Goal: Task Accomplishment & Management: Manage account settings

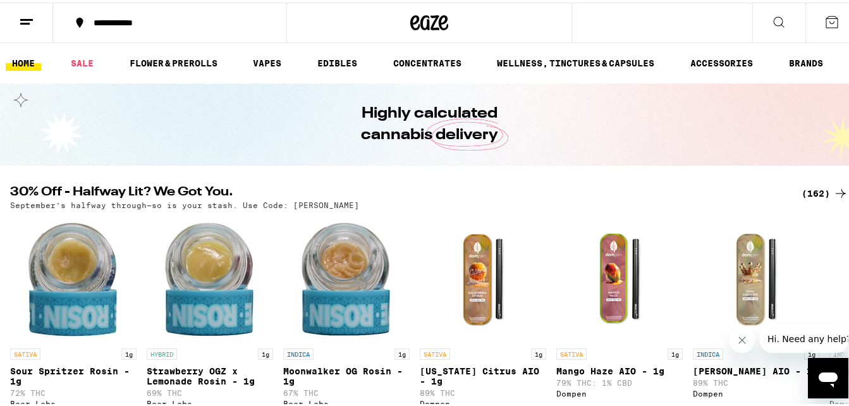
click at [739, 345] on button "Close message from company" at bounding box center [741, 339] width 25 height 25
click at [833, 336] on icon at bounding box center [840, 328] width 15 height 15
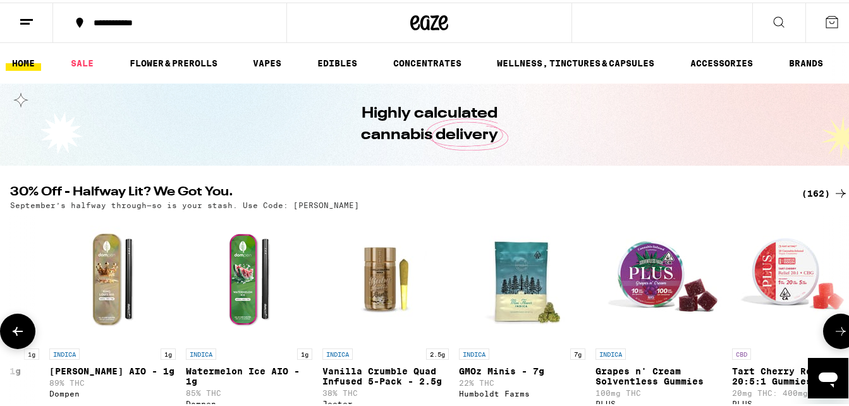
scroll to position [0, 691]
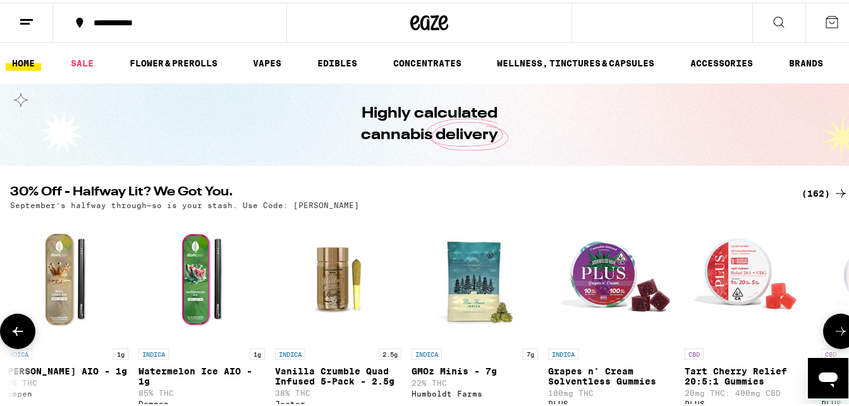
click at [833, 330] on icon at bounding box center [840, 328] width 15 height 15
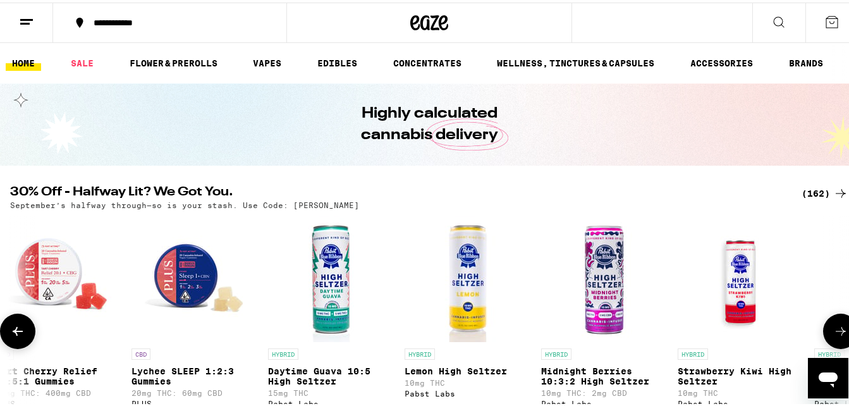
scroll to position [0, 1381]
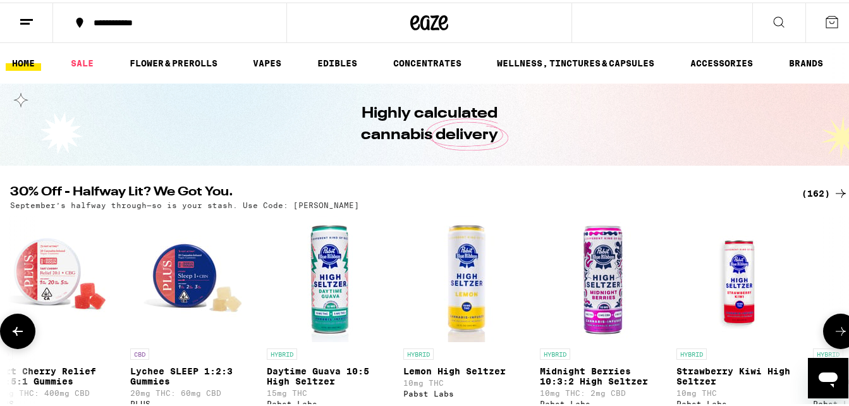
click at [833, 330] on icon at bounding box center [840, 328] width 15 height 15
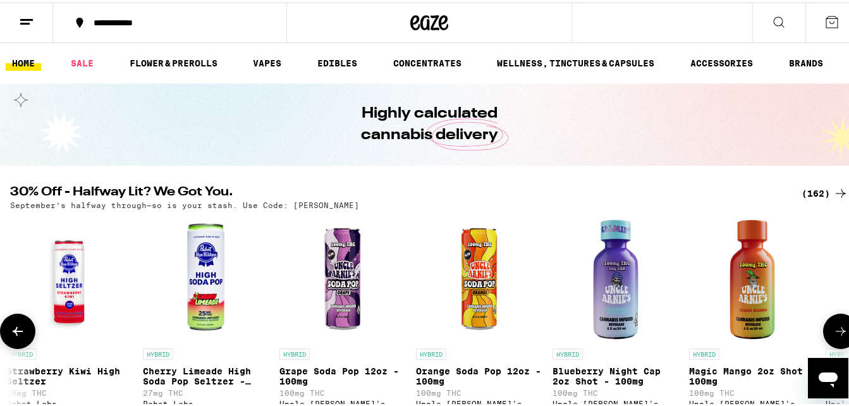
scroll to position [0, 2072]
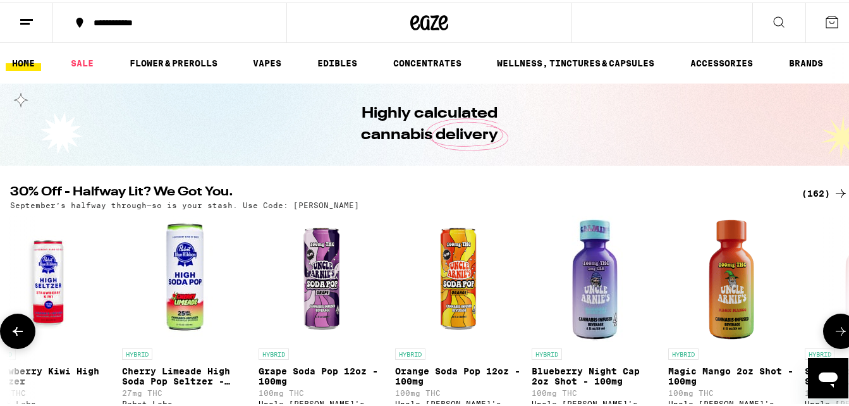
click at [833, 330] on icon at bounding box center [840, 328] width 15 height 15
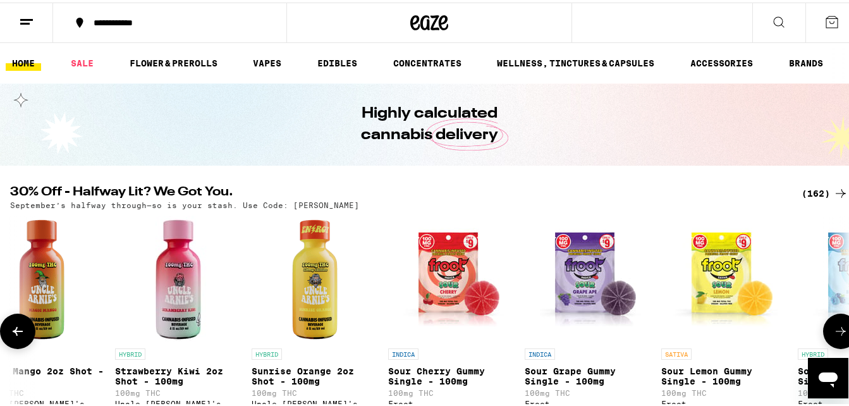
scroll to position [0, 2763]
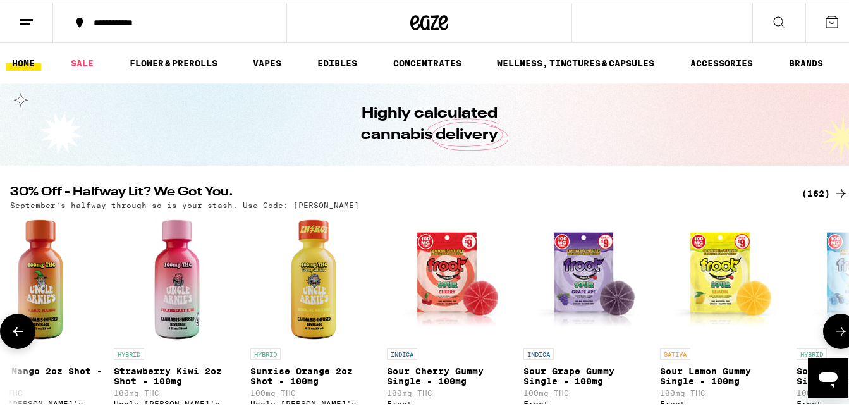
click at [833, 330] on icon at bounding box center [840, 328] width 15 height 15
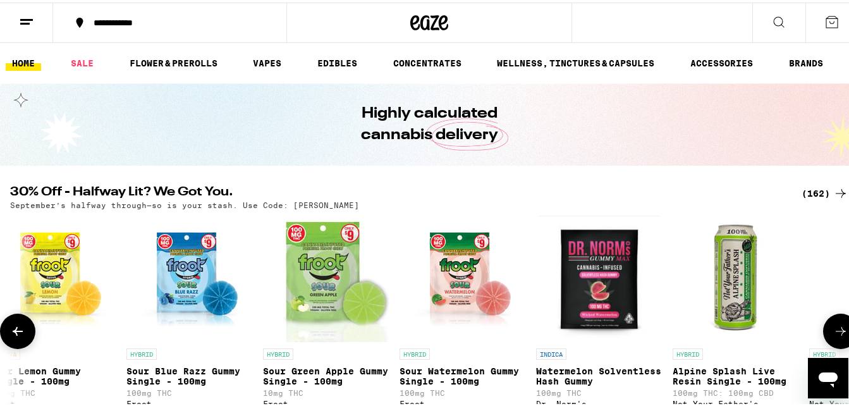
scroll to position [0, 3454]
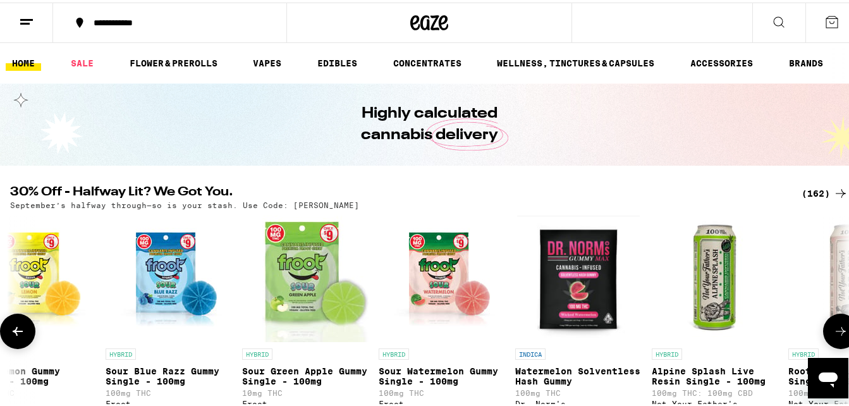
click at [13, 332] on icon at bounding box center [17, 328] width 15 height 15
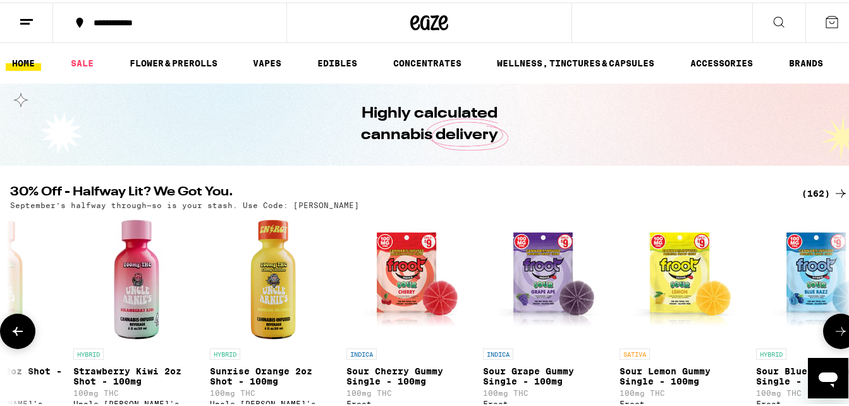
scroll to position [0, 2763]
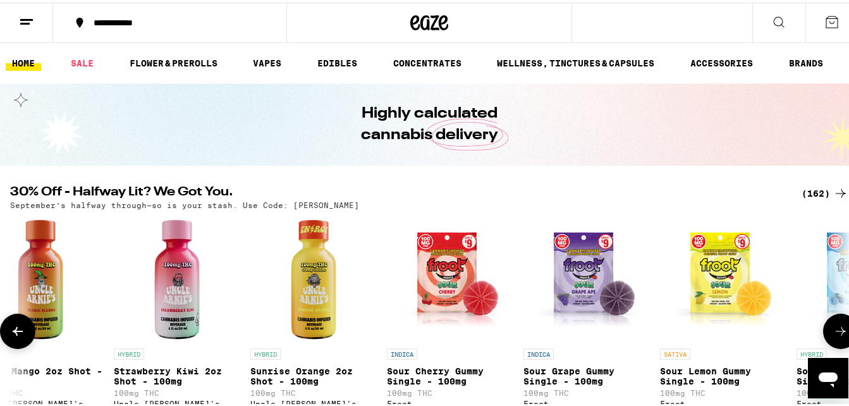
click at [13, 332] on icon at bounding box center [17, 328] width 15 height 15
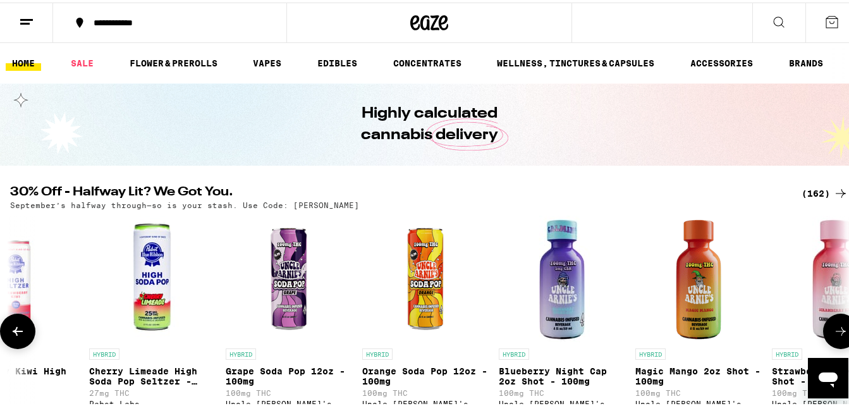
scroll to position [0, 2072]
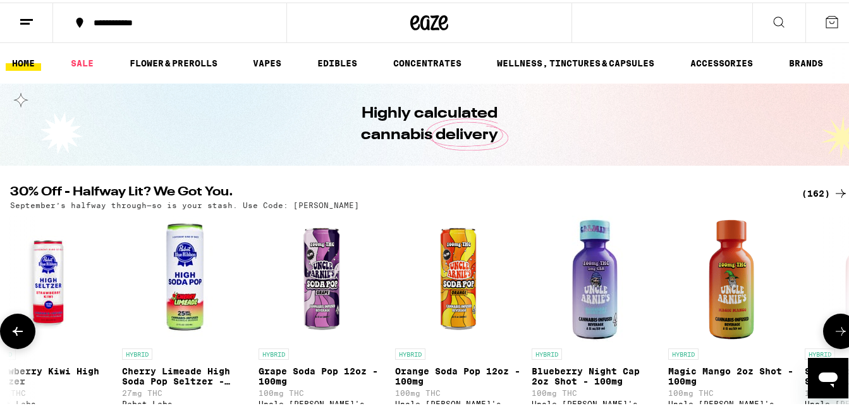
click at [13, 332] on icon at bounding box center [17, 328] width 15 height 15
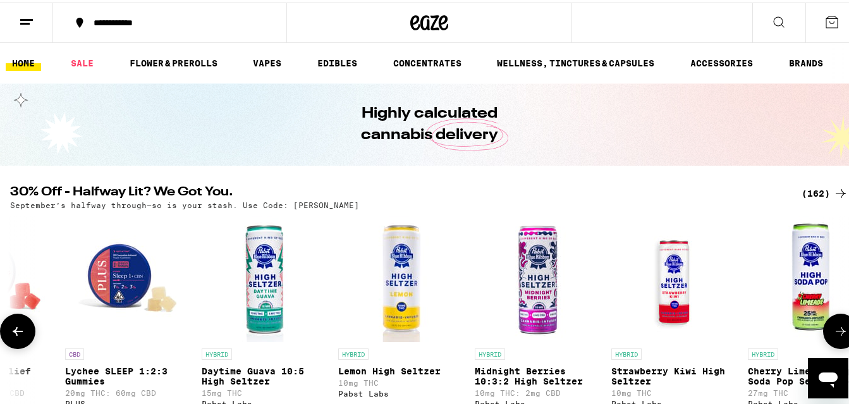
scroll to position [0, 1381]
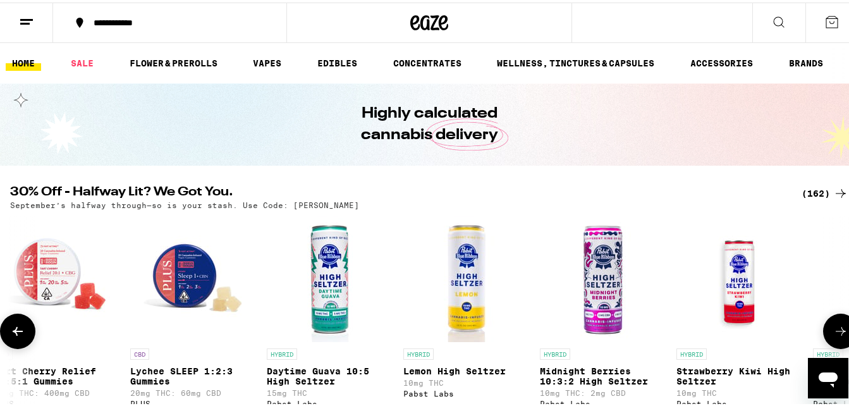
click at [833, 332] on icon at bounding box center [840, 328] width 15 height 15
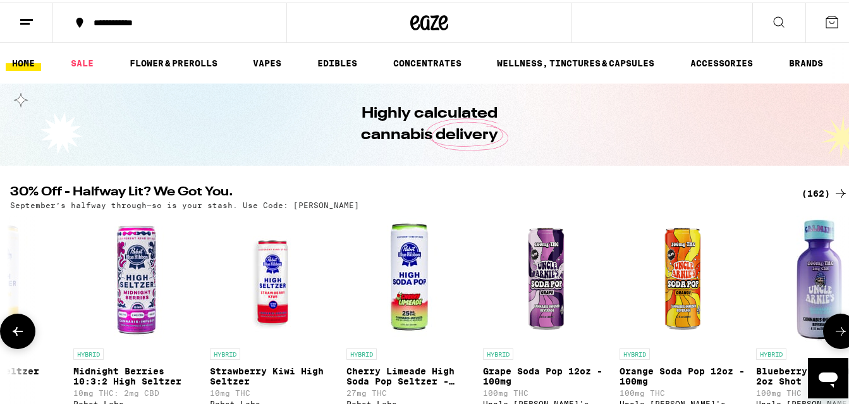
scroll to position [0, 2072]
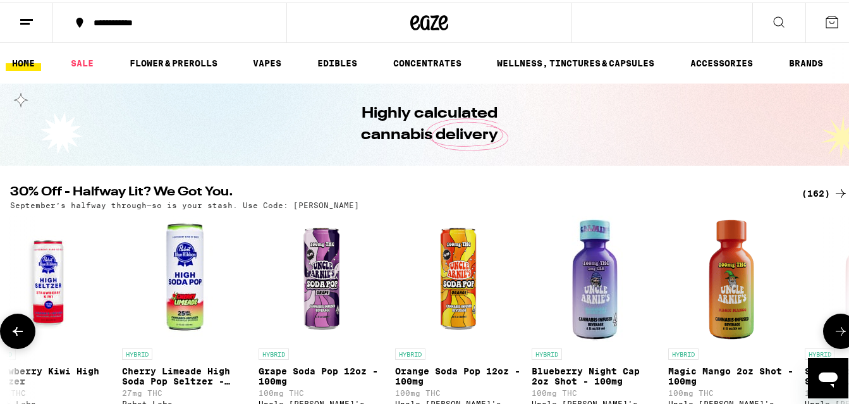
click at [833, 332] on icon at bounding box center [840, 328] width 15 height 15
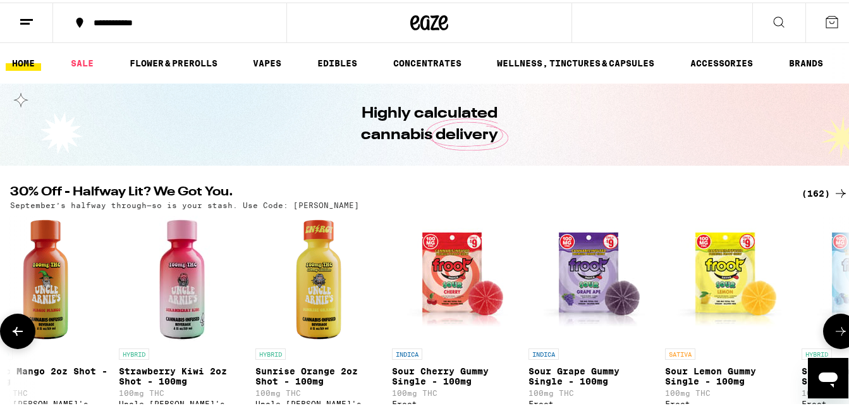
scroll to position [0, 2763]
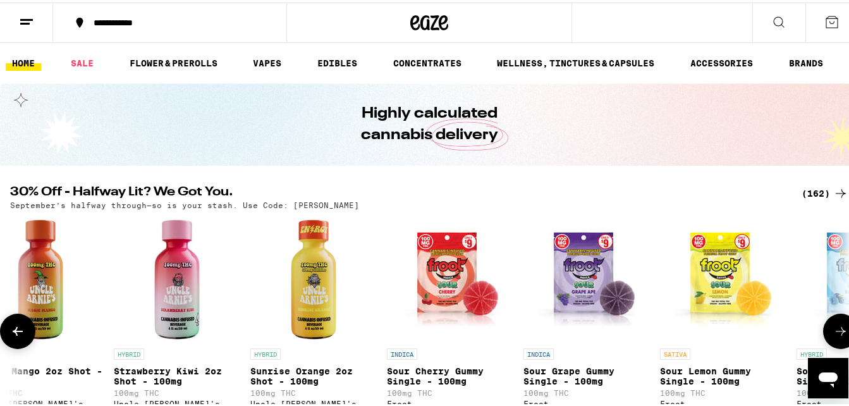
click at [833, 332] on icon at bounding box center [840, 328] width 15 height 15
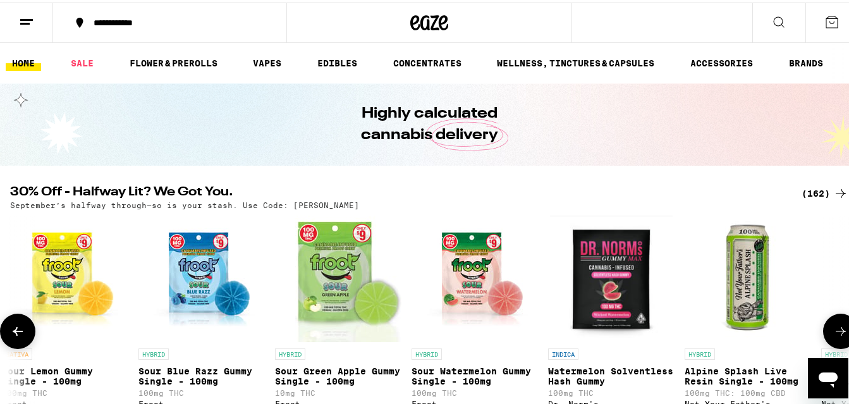
scroll to position [0, 3454]
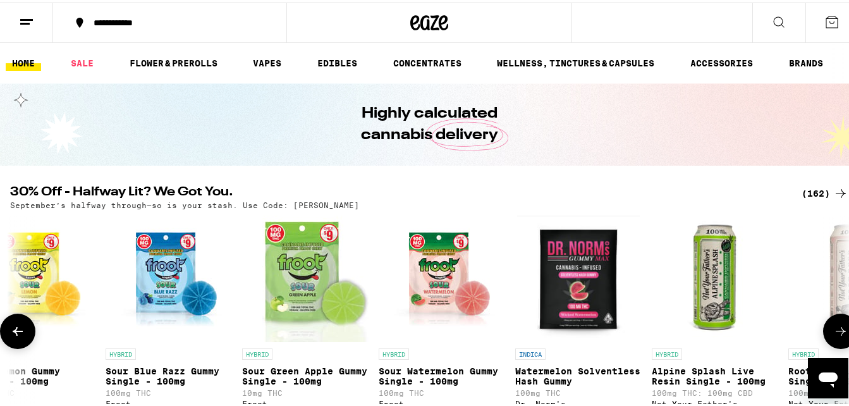
click at [833, 332] on icon at bounding box center [840, 328] width 15 height 15
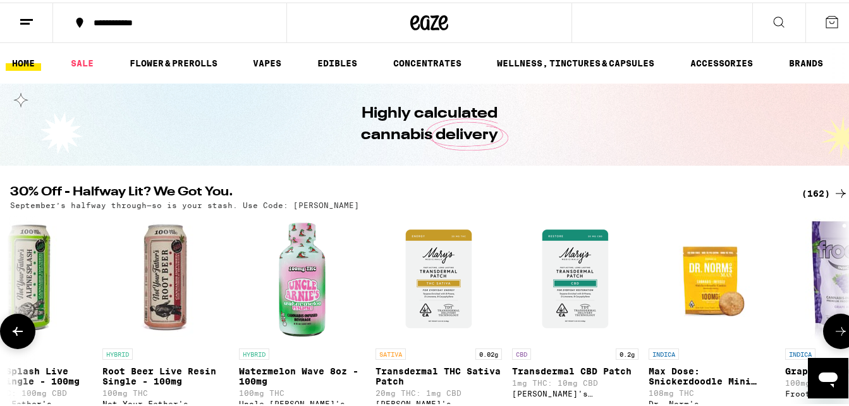
scroll to position [0, 4144]
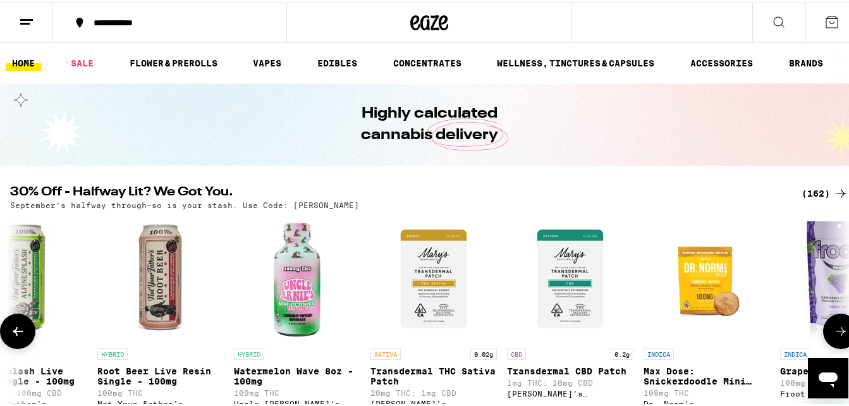
click at [833, 332] on icon at bounding box center [840, 328] width 15 height 15
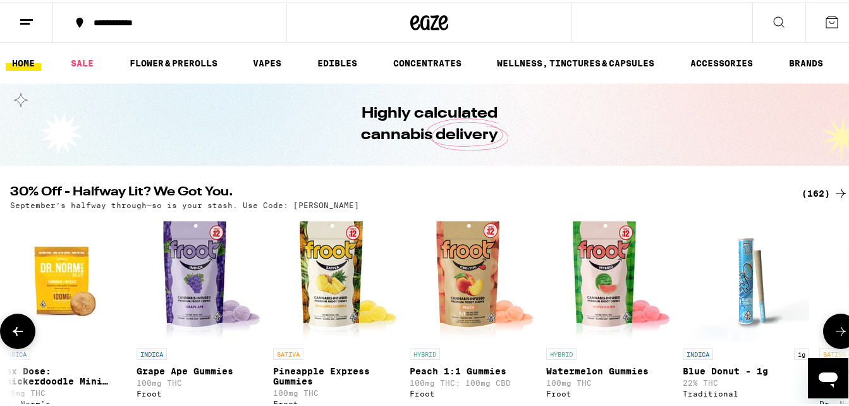
scroll to position [0, 4835]
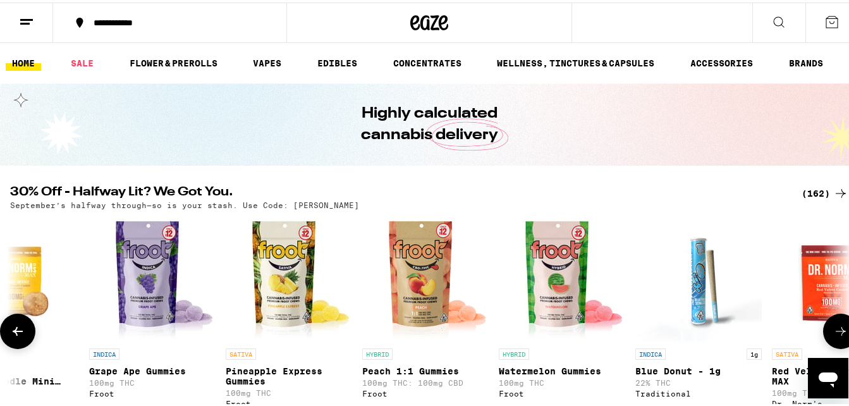
click at [833, 332] on icon at bounding box center [840, 328] width 15 height 15
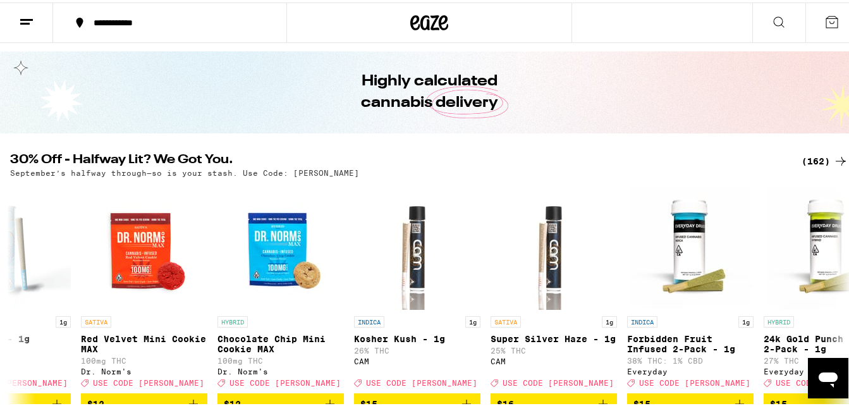
scroll to position [65, 0]
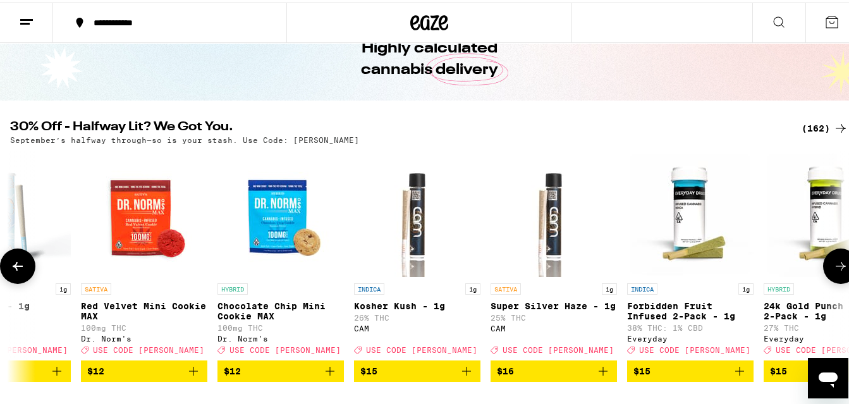
click at [833, 267] on icon at bounding box center [840, 263] width 15 height 15
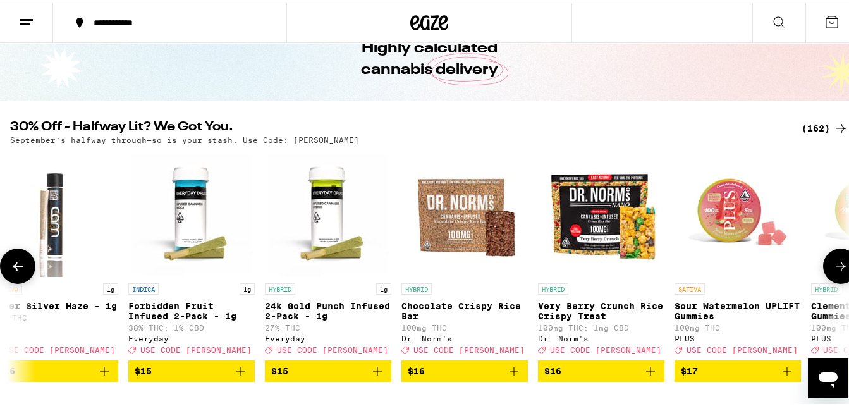
scroll to position [0, 6217]
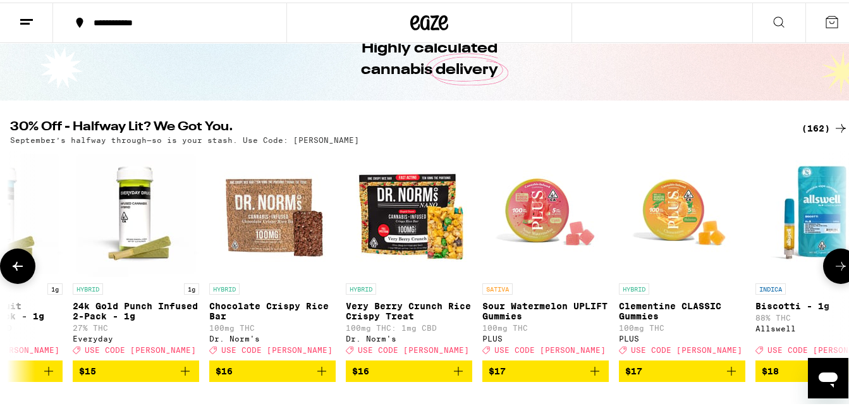
click at [833, 267] on icon at bounding box center [840, 263] width 15 height 15
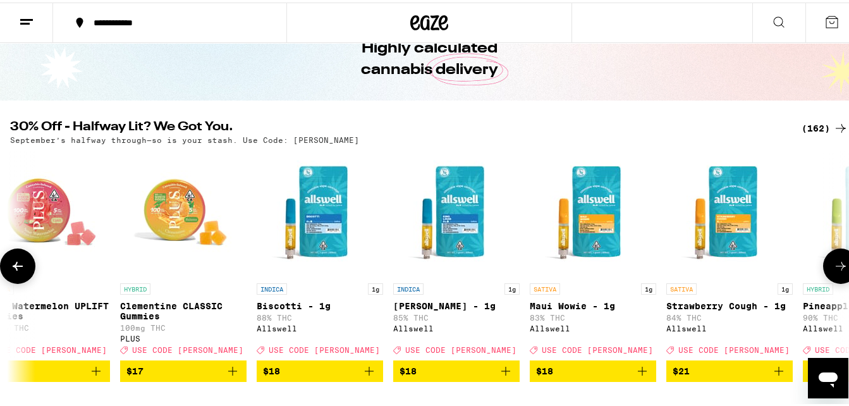
scroll to position [0, 6907]
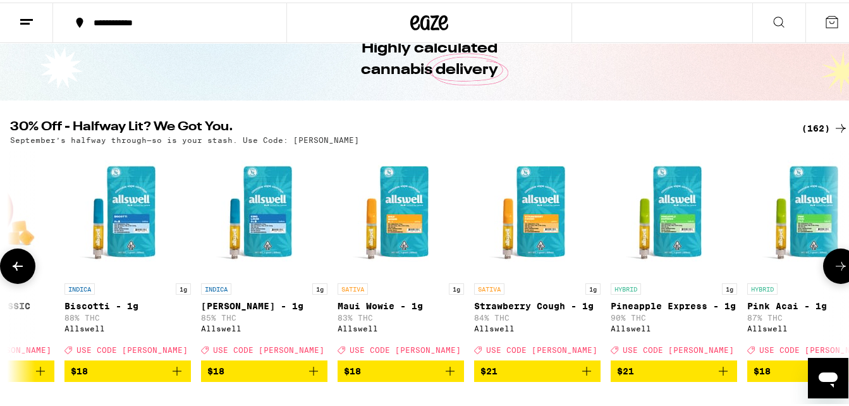
click at [833, 269] on icon at bounding box center [840, 263] width 15 height 15
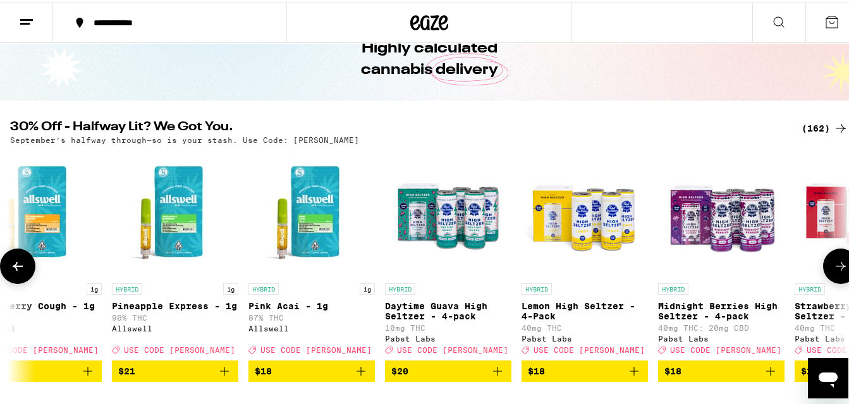
scroll to position [0, 7598]
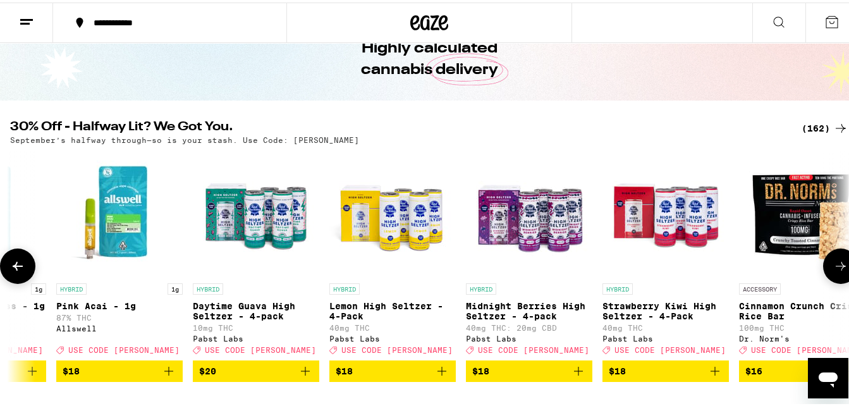
click at [833, 269] on icon at bounding box center [840, 263] width 15 height 15
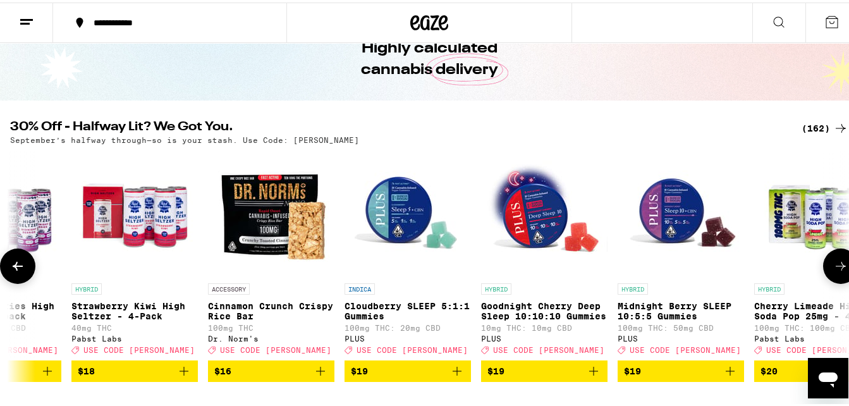
scroll to position [0, 8289]
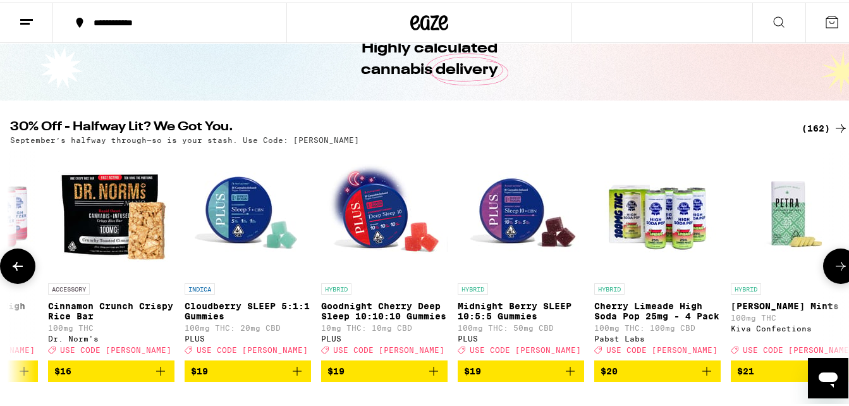
click at [833, 269] on icon at bounding box center [840, 263] width 15 height 15
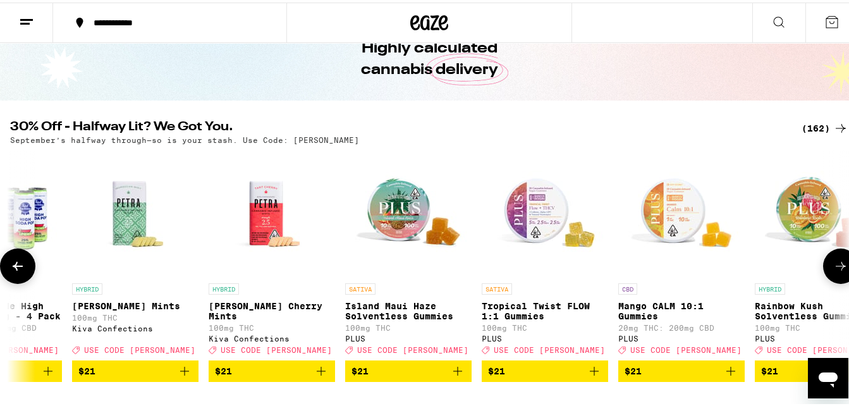
scroll to position [0, 8980]
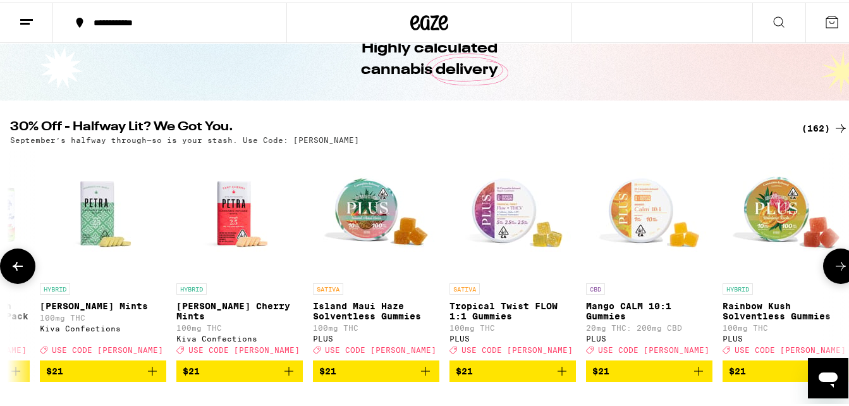
click at [833, 269] on icon at bounding box center [840, 263] width 15 height 15
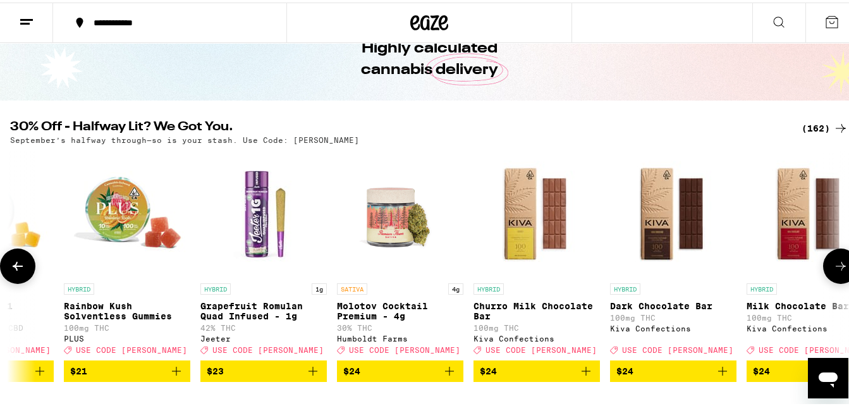
scroll to position [0, 9670]
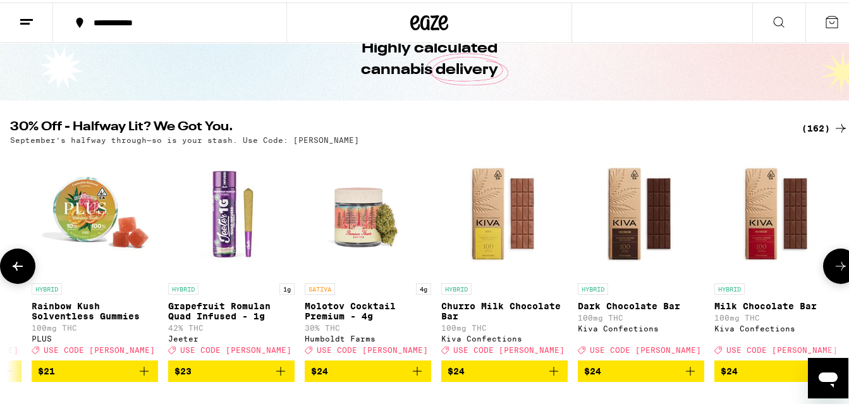
click at [833, 269] on icon at bounding box center [840, 263] width 15 height 15
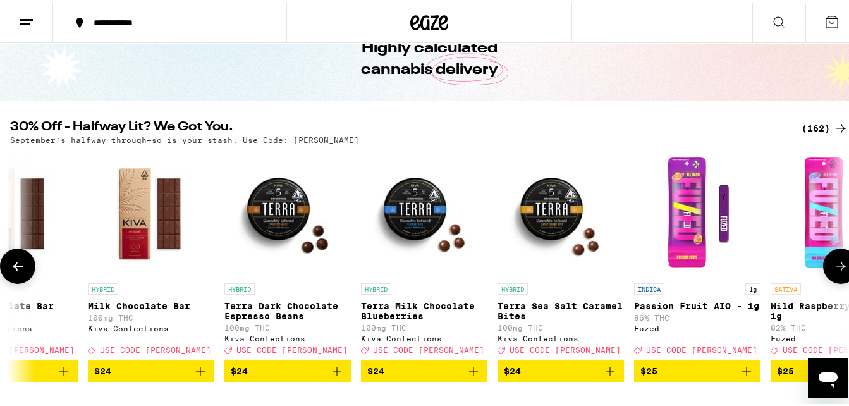
scroll to position [0, 10361]
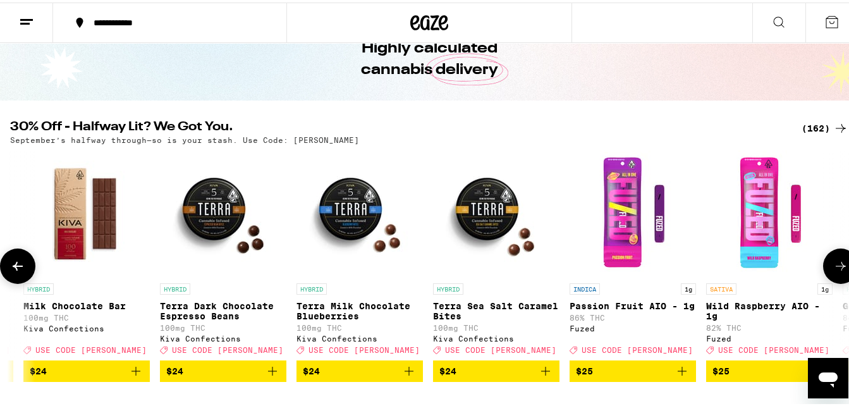
click at [833, 269] on icon at bounding box center [840, 263] width 15 height 15
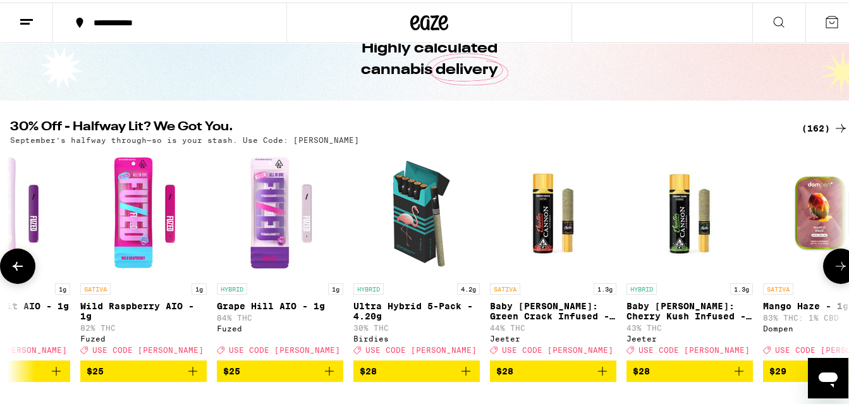
scroll to position [0, 11052]
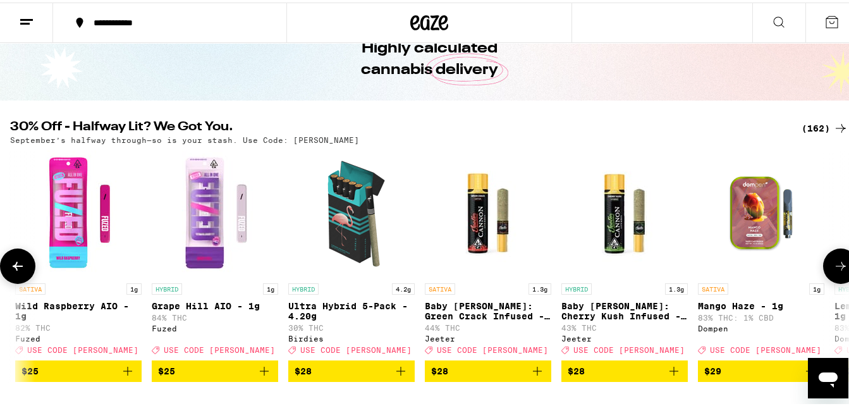
click at [833, 269] on icon at bounding box center [840, 263] width 15 height 15
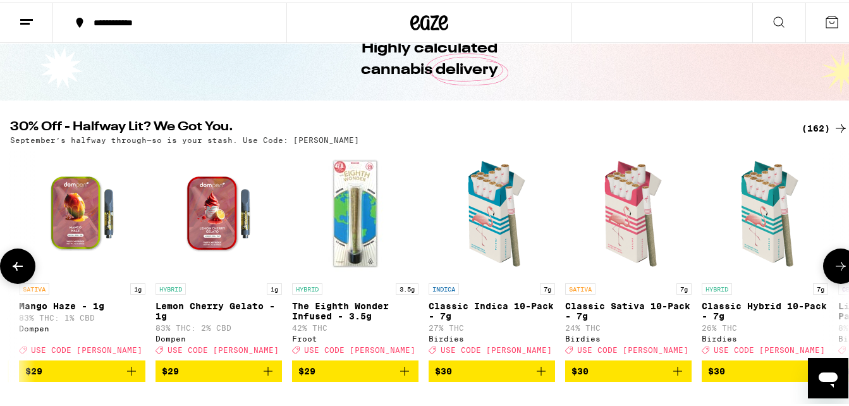
scroll to position [0, 11743]
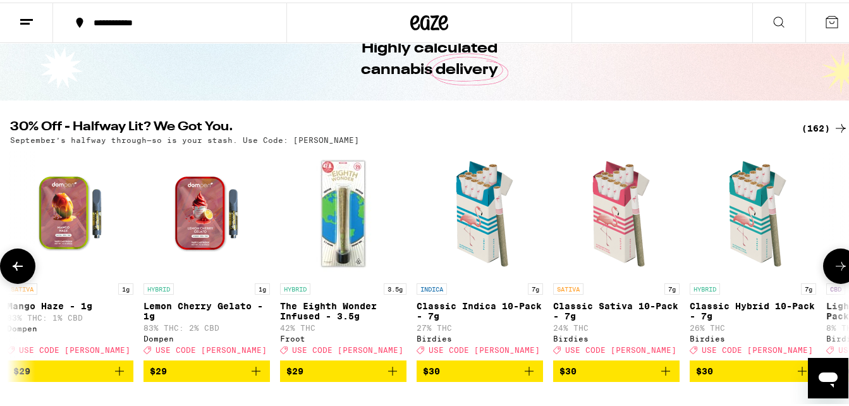
click at [833, 271] on icon at bounding box center [840, 263] width 15 height 15
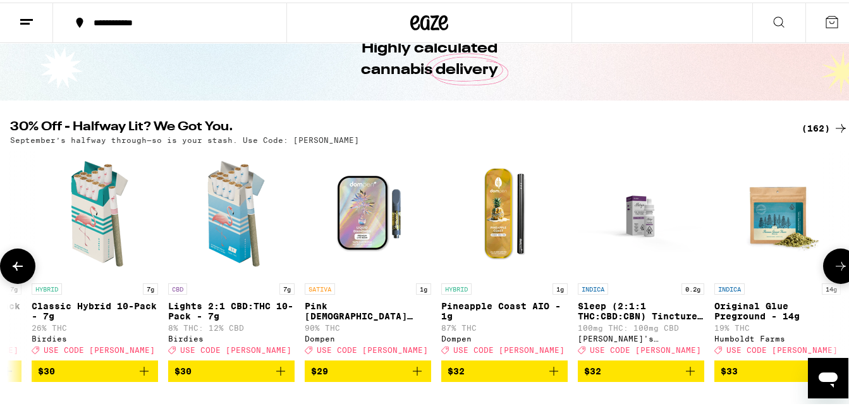
scroll to position [0, 12433]
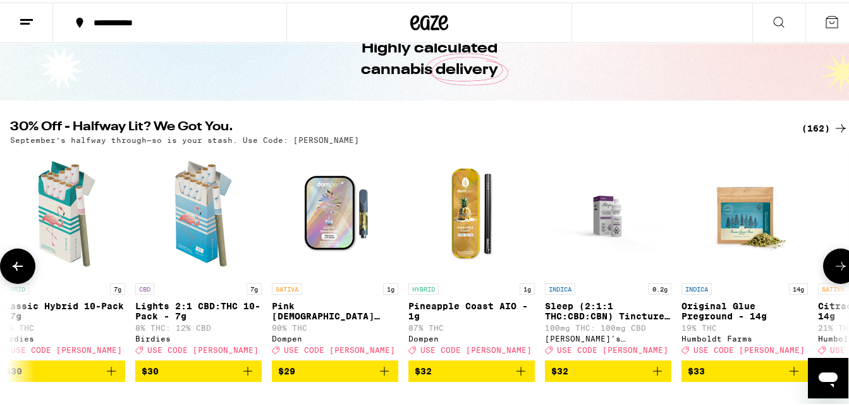
click at [833, 271] on icon at bounding box center [840, 263] width 15 height 15
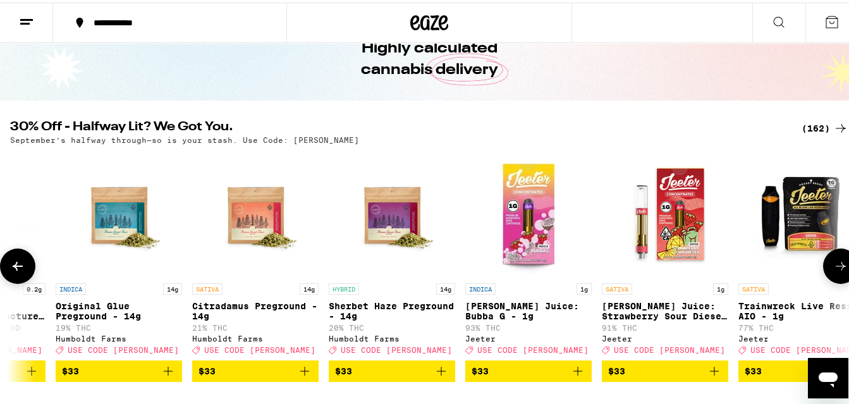
scroll to position [0, 13124]
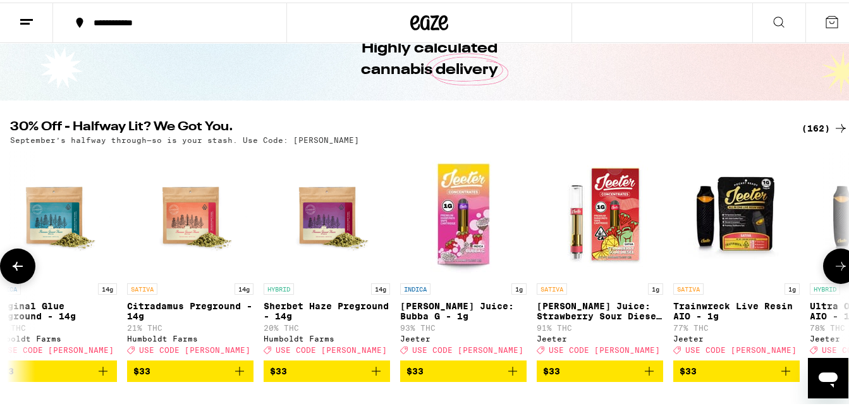
click at [833, 271] on icon at bounding box center [840, 263] width 15 height 15
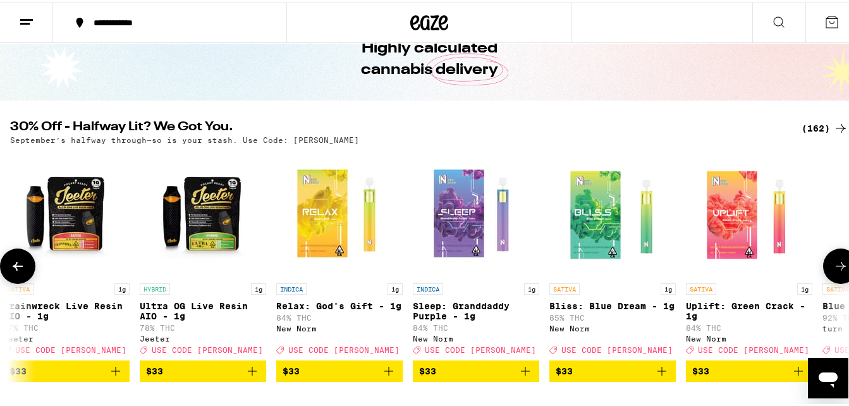
scroll to position [0, 13815]
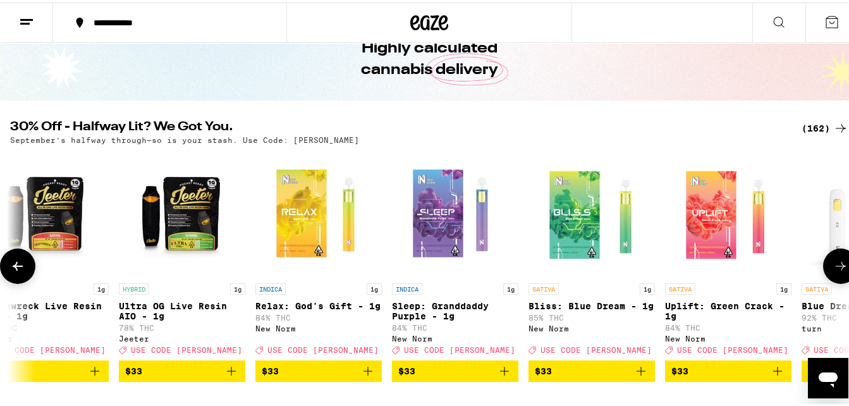
click at [833, 271] on icon at bounding box center [840, 263] width 15 height 15
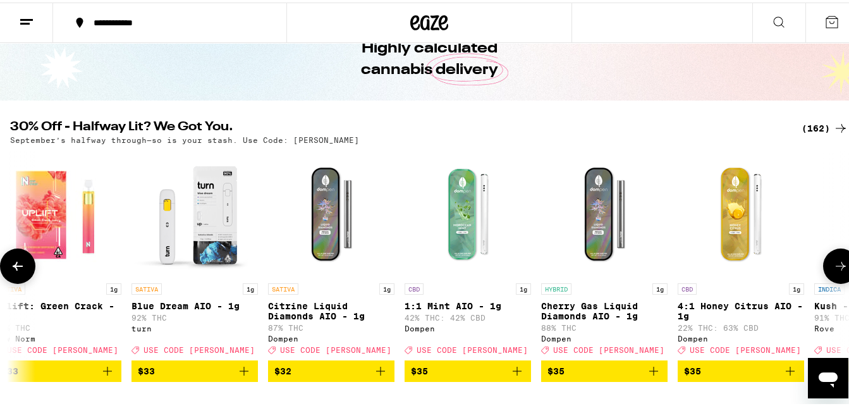
scroll to position [0, 14506]
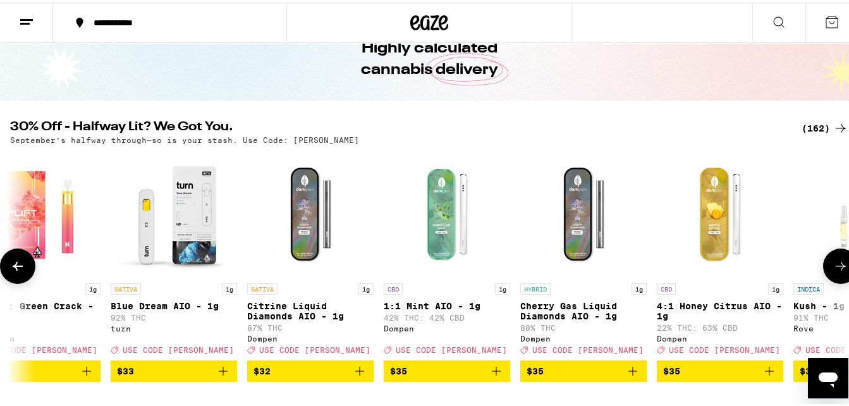
click at [833, 271] on icon at bounding box center [840, 263] width 15 height 15
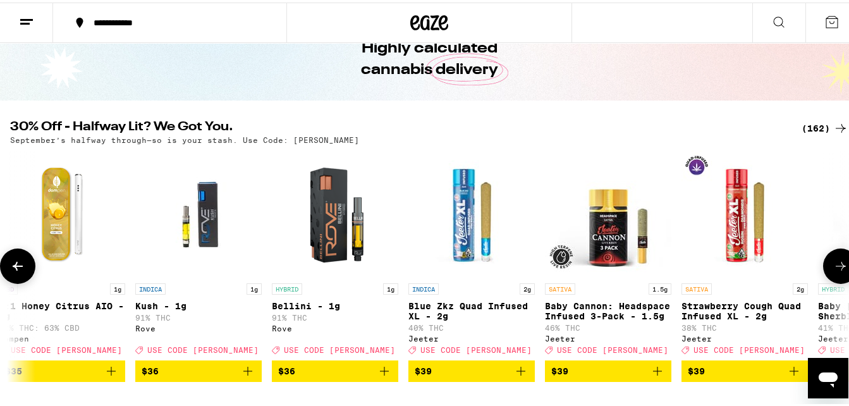
scroll to position [0, 15196]
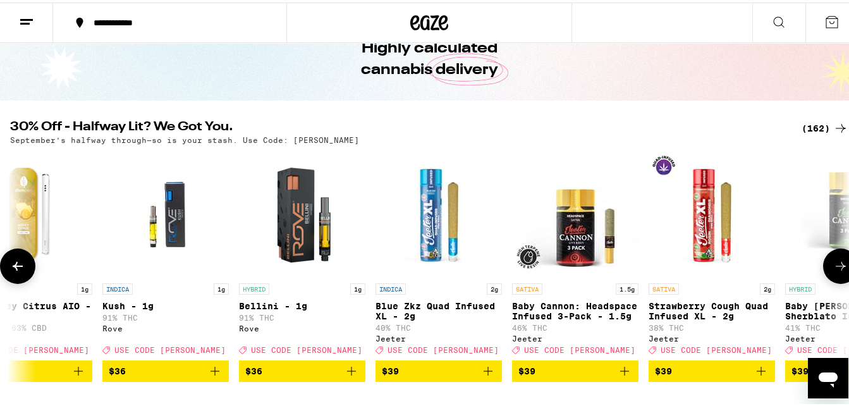
click at [833, 271] on icon at bounding box center [840, 263] width 15 height 15
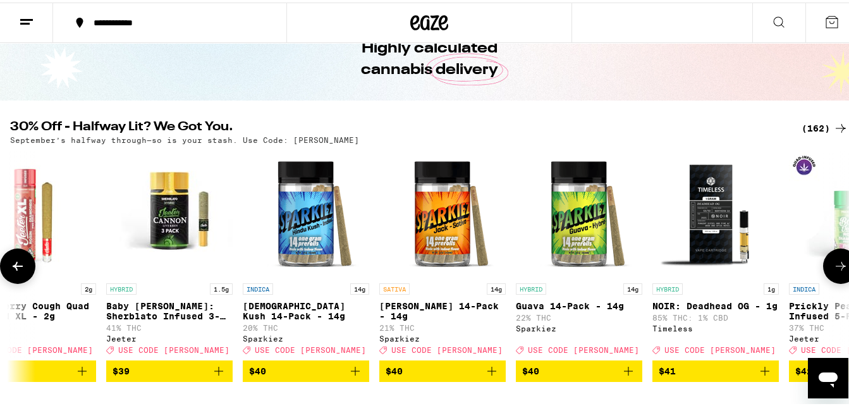
scroll to position [0, 15887]
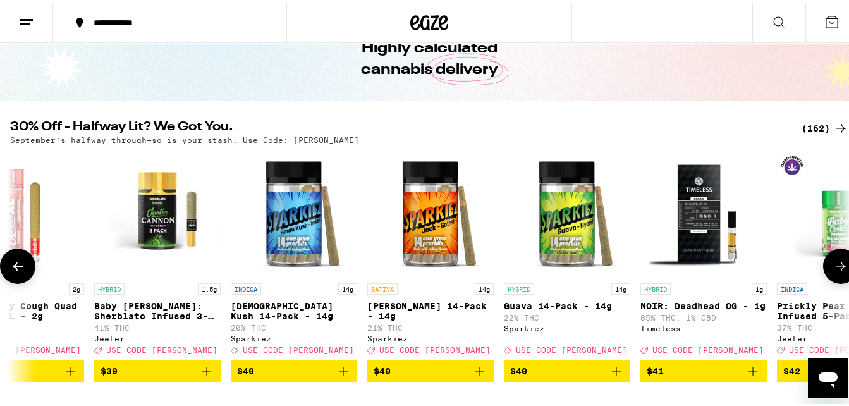
click at [833, 271] on icon at bounding box center [840, 263] width 15 height 15
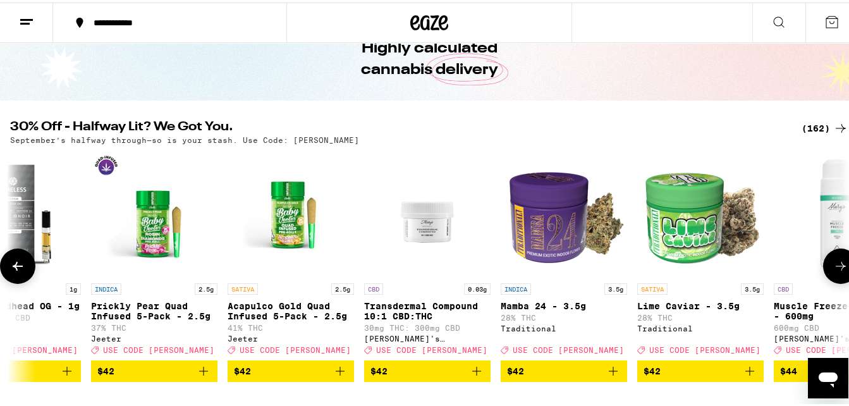
scroll to position [0, 16578]
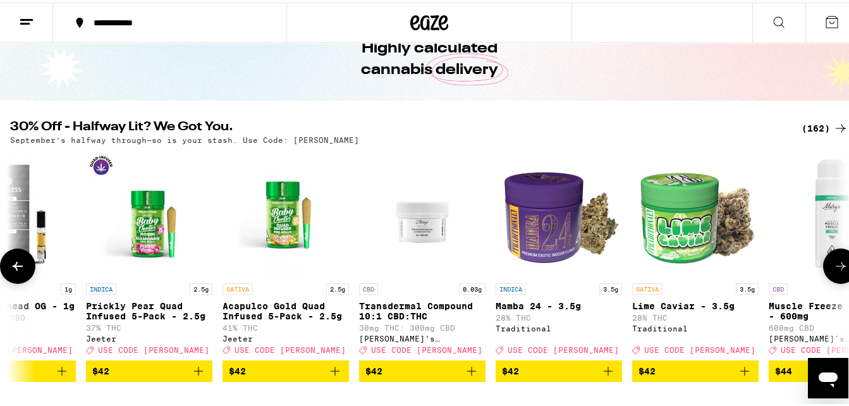
click at [833, 271] on icon at bounding box center [840, 263] width 15 height 15
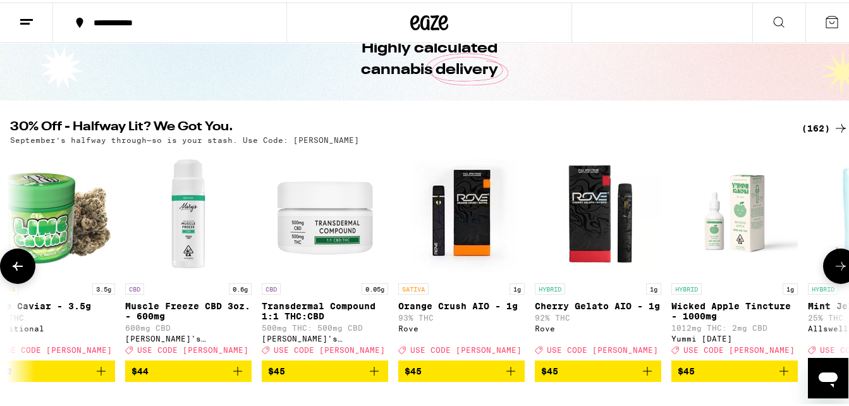
scroll to position [0, 17269]
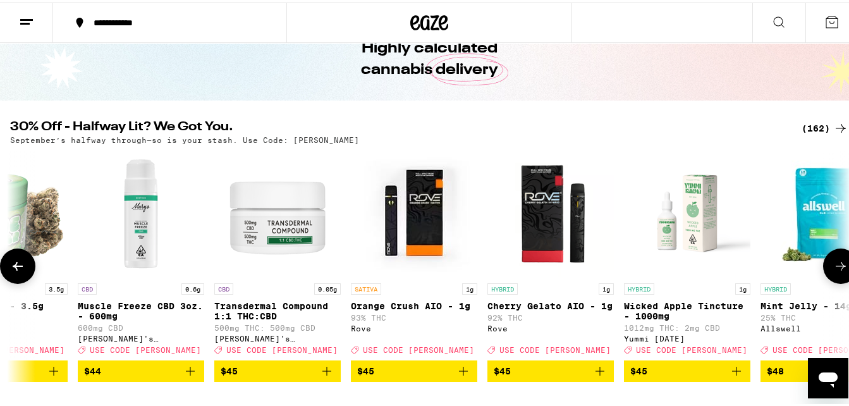
click at [833, 271] on icon at bounding box center [840, 263] width 15 height 15
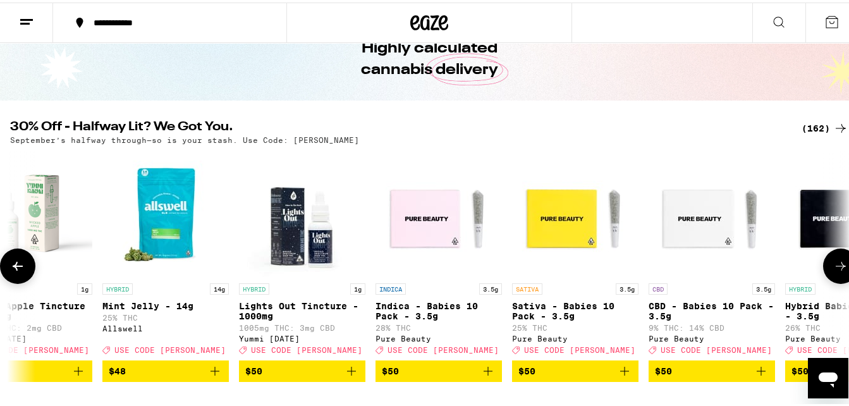
scroll to position [0, 17959]
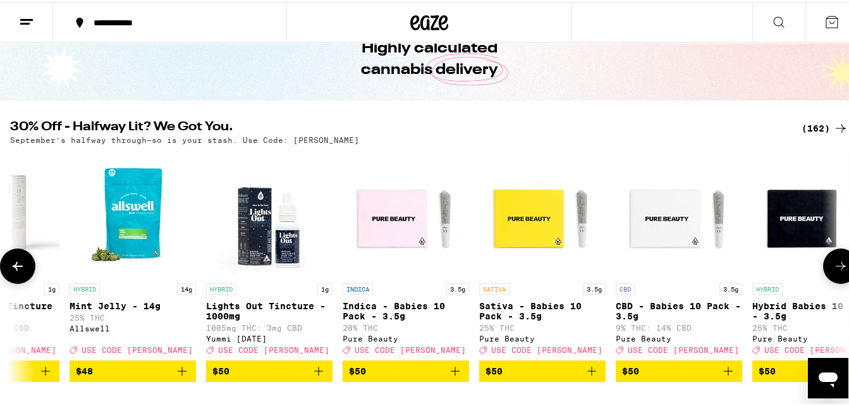
click at [833, 271] on icon at bounding box center [840, 263] width 15 height 15
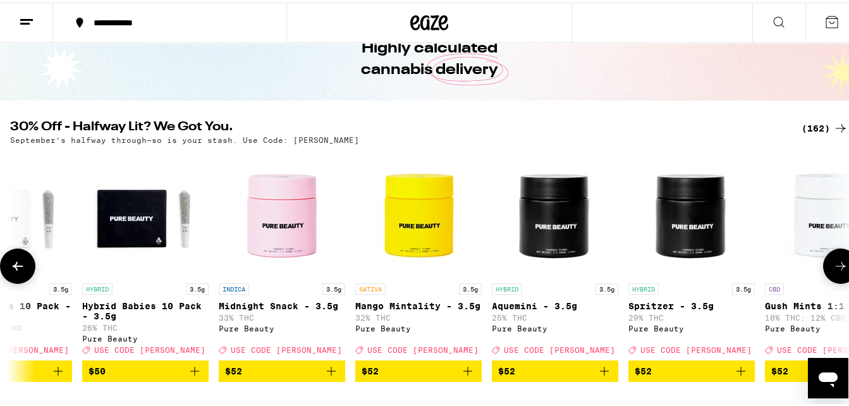
scroll to position [0, 18650]
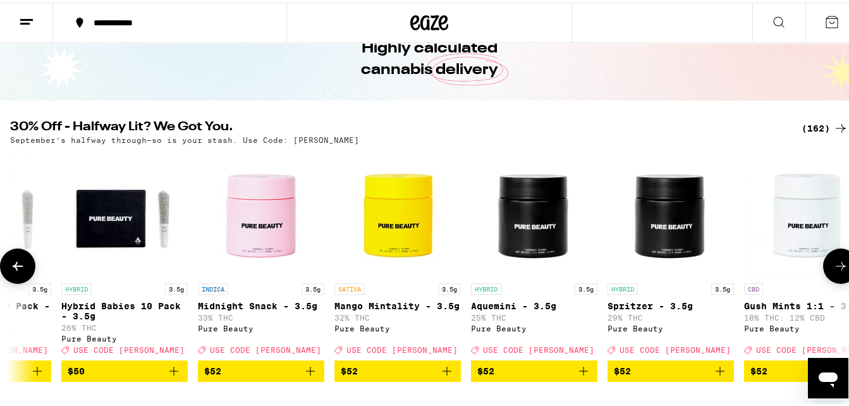
click at [833, 271] on icon at bounding box center [840, 263] width 15 height 15
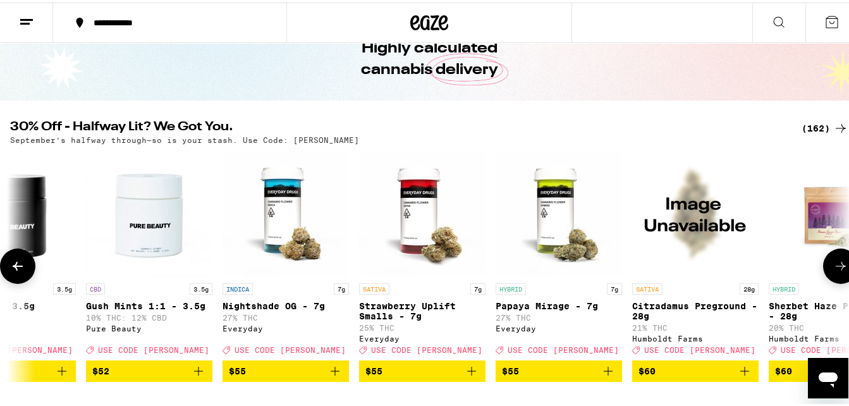
scroll to position [0, 19341]
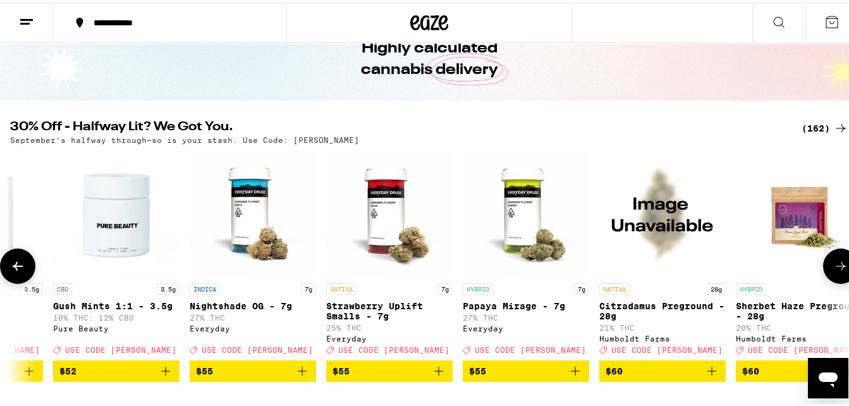
click at [833, 271] on icon at bounding box center [840, 263] width 15 height 15
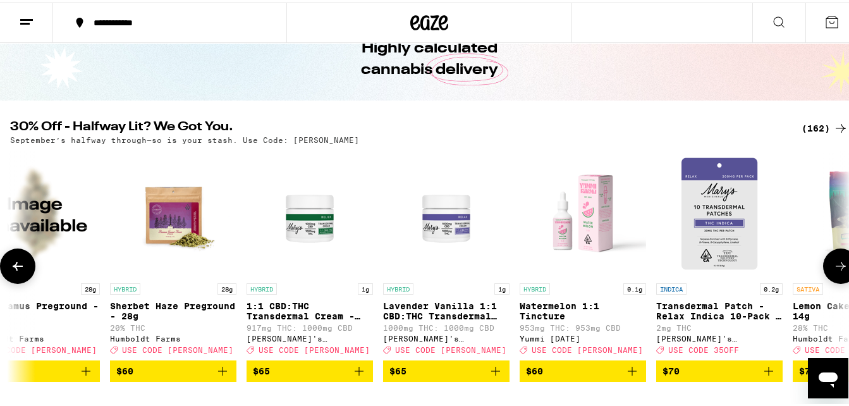
scroll to position [0, 20032]
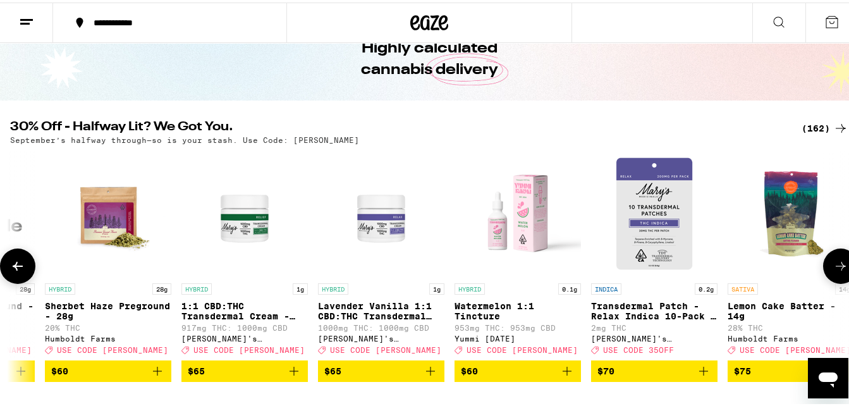
click at [833, 271] on icon at bounding box center [840, 263] width 15 height 15
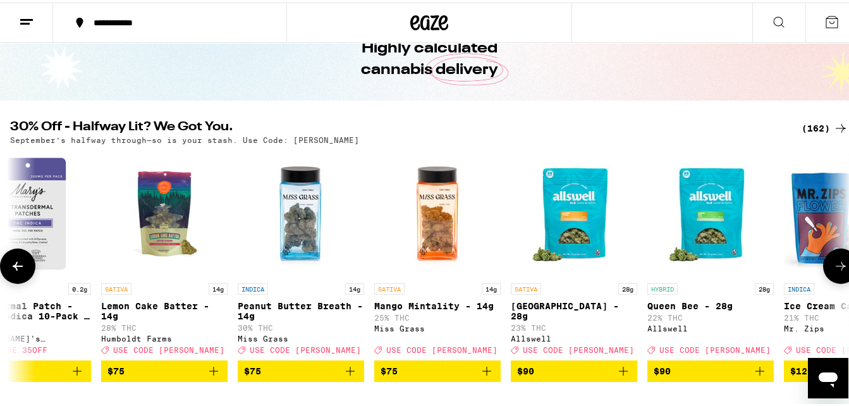
scroll to position [0, 20722]
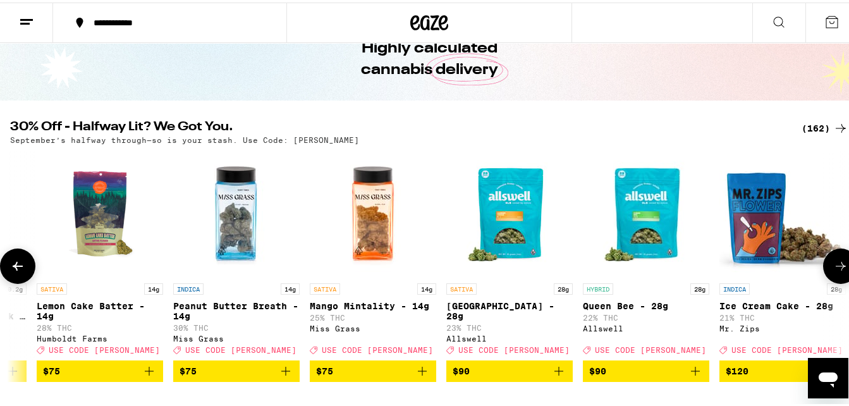
click at [833, 271] on icon at bounding box center [840, 263] width 15 height 15
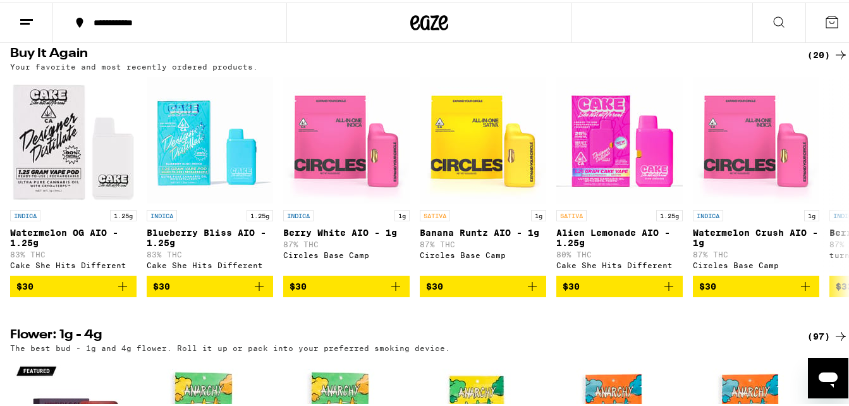
scroll to position [1028, 0]
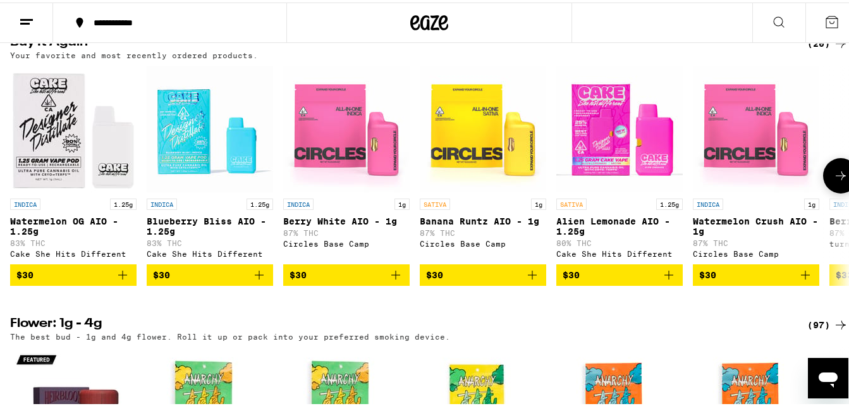
click at [833, 181] on icon at bounding box center [840, 173] width 15 height 15
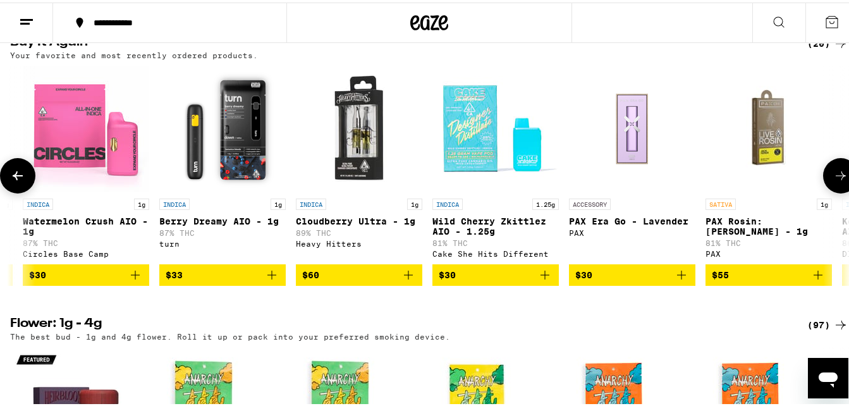
scroll to position [0, 691]
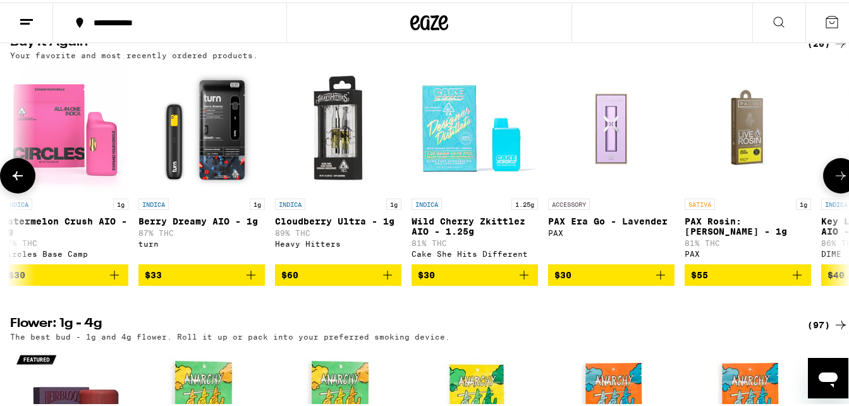
click at [833, 181] on icon at bounding box center [840, 173] width 15 height 15
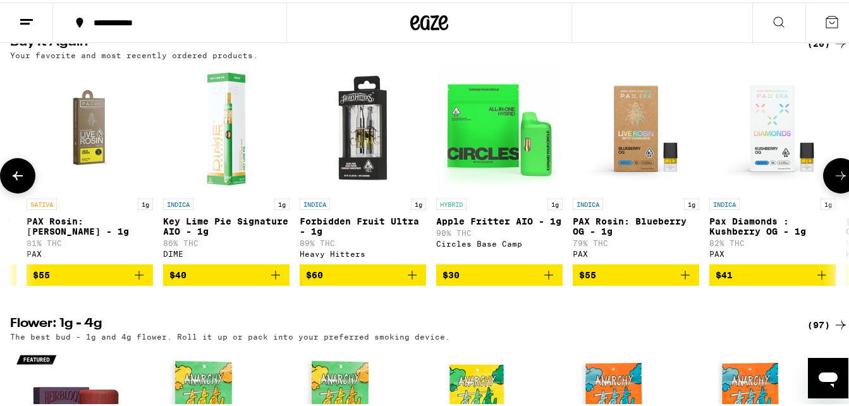
scroll to position [0, 1381]
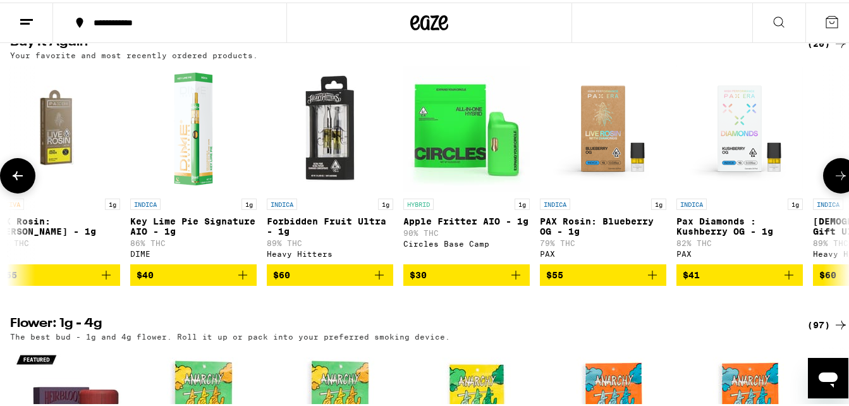
click at [833, 181] on icon at bounding box center [840, 173] width 15 height 15
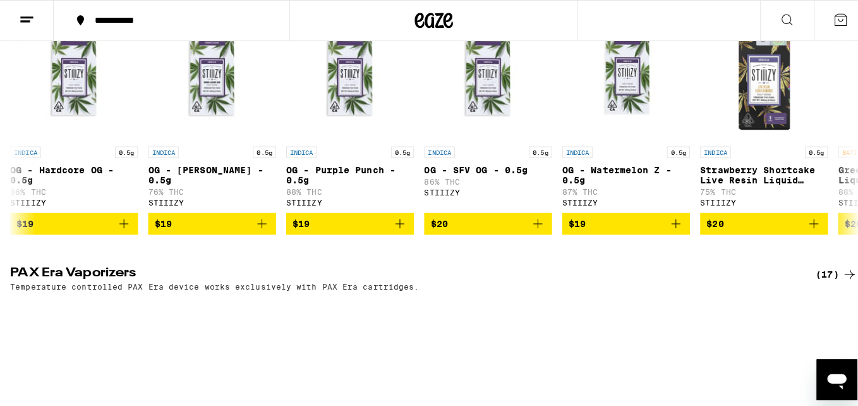
scroll to position [0, 0]
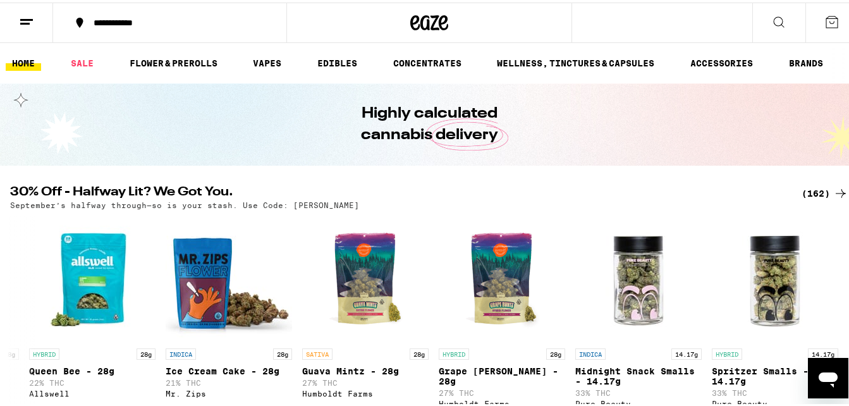
click at [27, 17] on line at bounding box center [26, 17] width 13 height 0
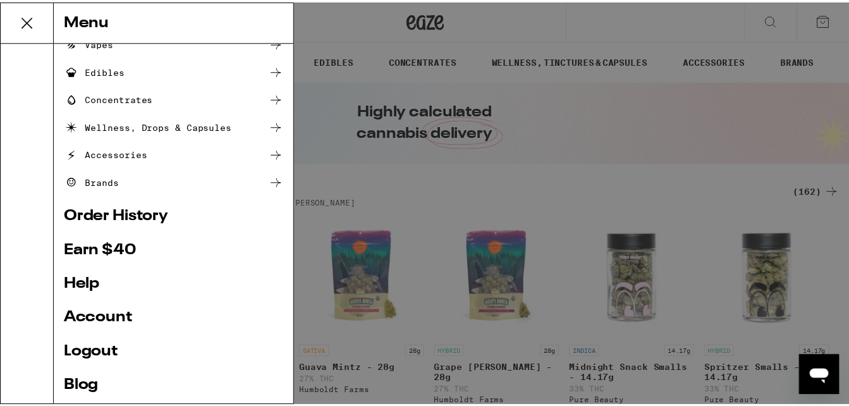
scroll to position [175, 0]
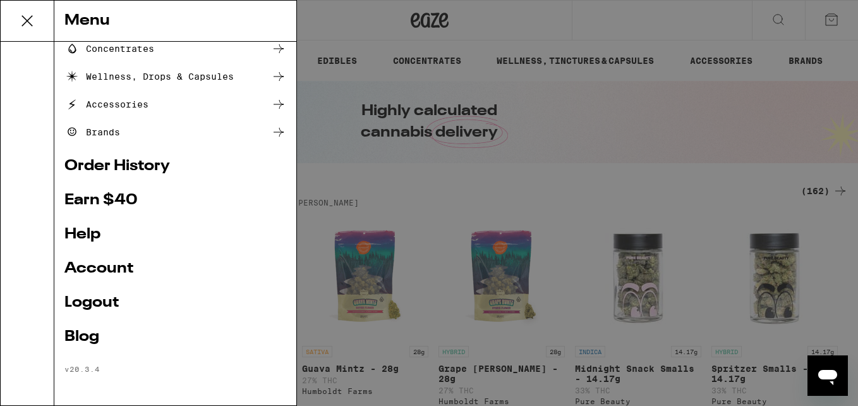
click at [106, 305] on link "Logout" at bounding box center [175, 302] width 222 height 15
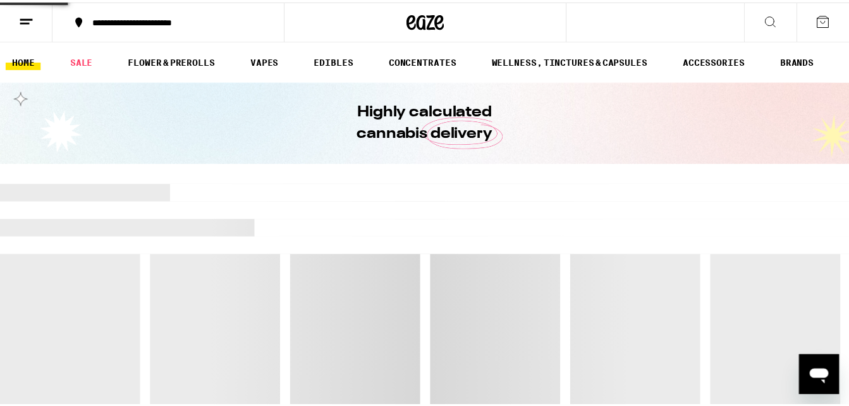
scroll to position [90, 0]
